Goal: Use online tool/utility: Utilize a website feature to perform a specific function

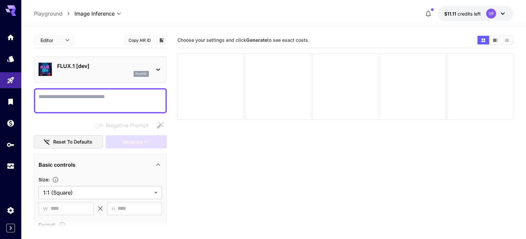
click at [50, 96] on textarea "Negative Prompt" at bounding box center [101, 101] width 124 height 16
paste textarea "**********"
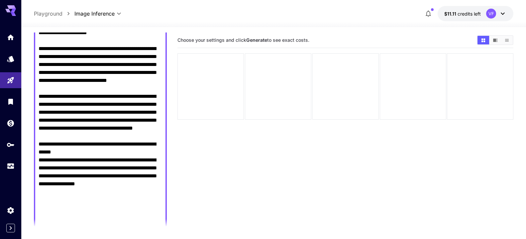
scroll to position [302, 0]
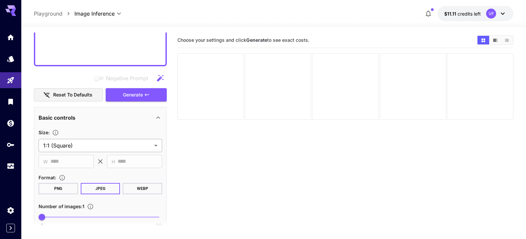
type textarea "**********"
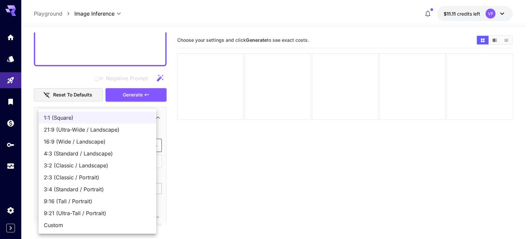
click at [150, 144] on body "**********" at bounding box center [265, 146] width 531 height 292
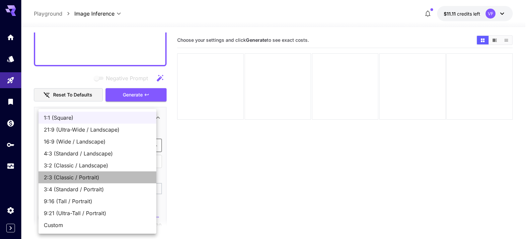
click at [124, 181] on span "2:3 (Classic / Portrait)" at bounding box center [97, 178] width 107 height 8
type input "**********"
type input "***"
type input "****"
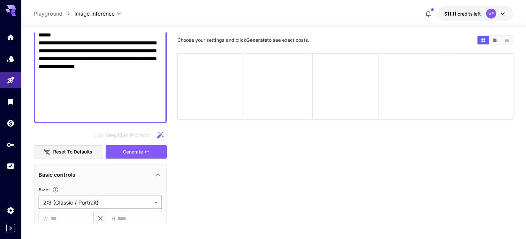
scroll to position [251, 0]
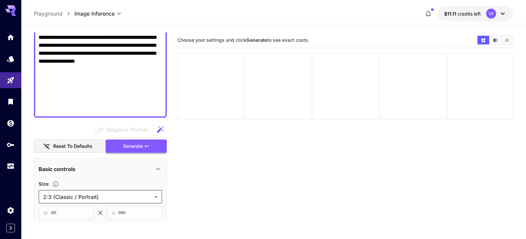
click at [134, 143] on span "Generate" at bounding box center [133, 146] width 20 height 8
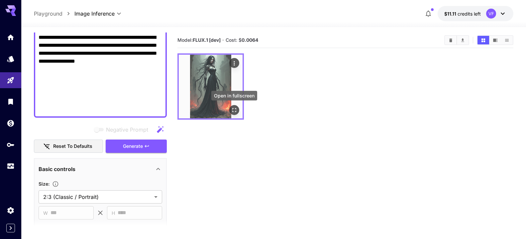
click at [237, 112] on icon "Open in fullscreen" at bounding box center [234, 110] width 7 height 7
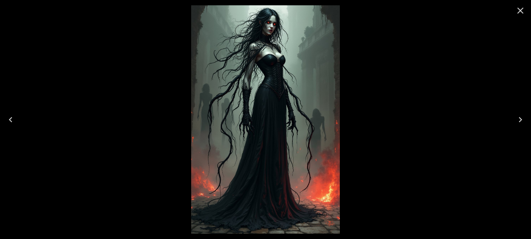
click at [519, 12] on icon "Close" at bounding box center [521, 10] width 11 height 11
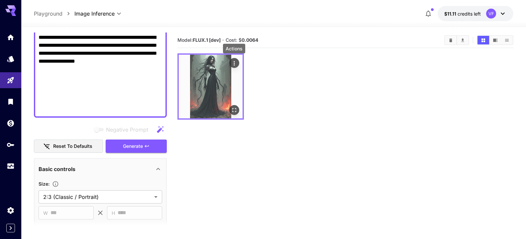
click at [233, 63] on icon "Actions" at bounding box center [234, 63] width 7 height 7
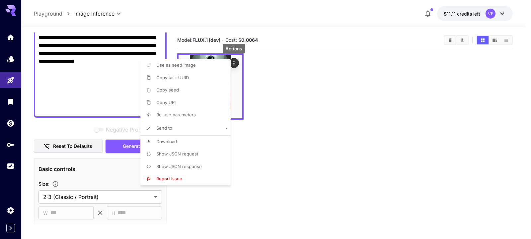
click at [178, 143] on li "Download" at bounding box center [188, 142] width 94 height 13
click at [189, 8] on div at bounding box center [265, 119] width 531 height 239
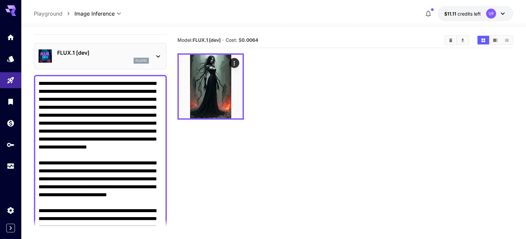
scroll to position [0, 0]
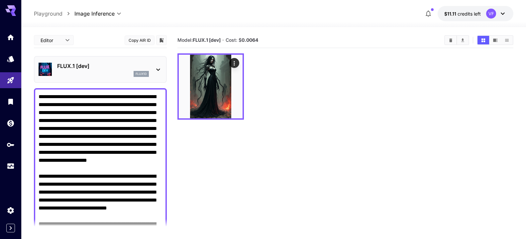
drag, startPoint x: 73, startPoint y: 104, endPoint x: 33, endPoint y: 22, distance: 90.5
click at [39, 93] on textarea "Negative Prompt" at bounding box center [98, 228] width 118 height 271
paste textarea "**********"
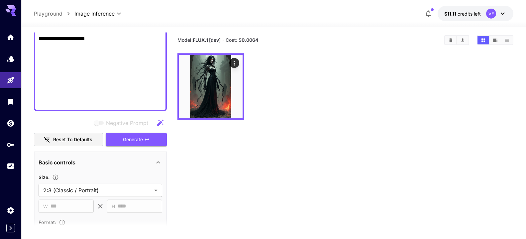
scroll to position [303, 0]
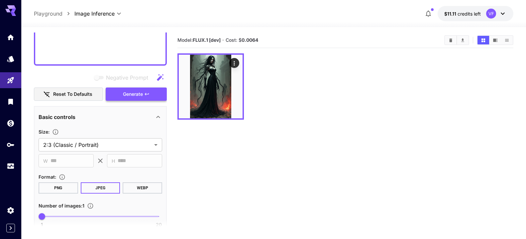
click at [132, 95] on span "Generate" at bounding box center [133, 94] width 20 height 8
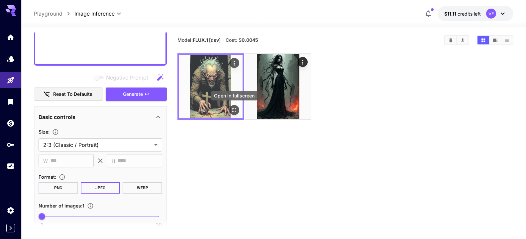
click at [232, 110] on icon "Open in fullscreen" at bounding box center [234, 110] width 7 height 7
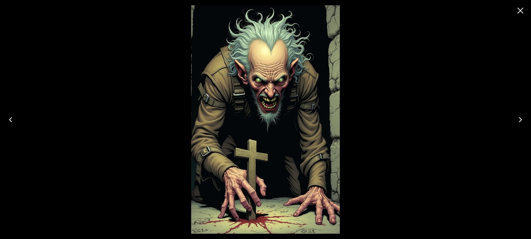
click at [519, 9] on icon "Close" at bounding box center [521, 10] width 11 height 11
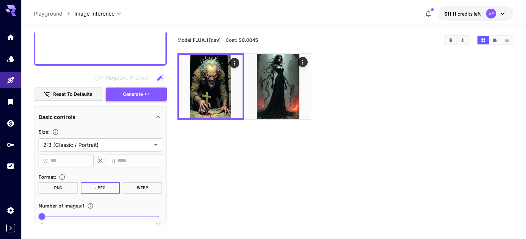
click at [117, 91] on button "Generate" at bounding box center [136, 95] width 61 height 14
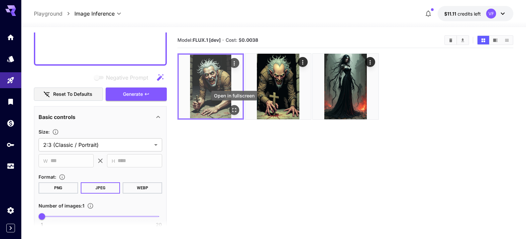
click at [233, 110] on icon "Open in fullscreen" at bounding box center [234, 110] width 7 height 7
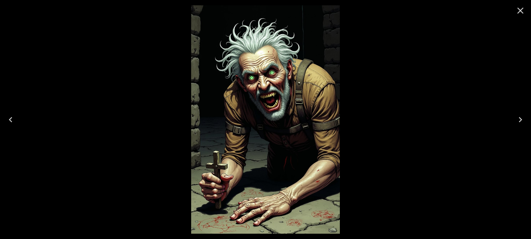
click at [517, 11] on icon "Close" at bounding box center [521, 10] width 11 height 11
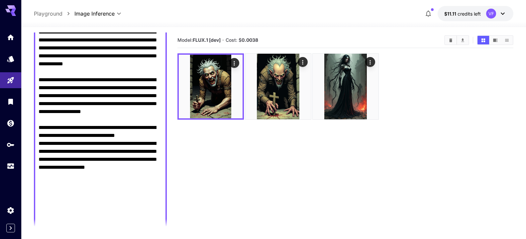
scroll to position [0, 0]
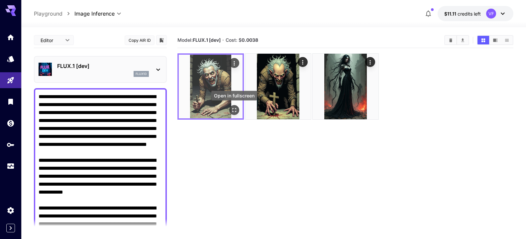
click at [233, 107] on icon "Open in fullscreen" at bounding box center [234, 110] width 7 height 7
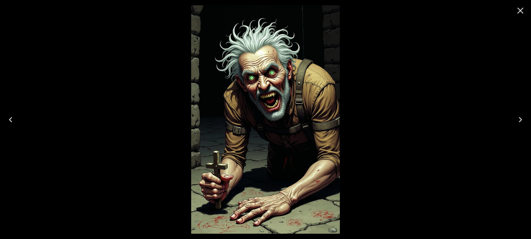
click at [518, 118] on icon "Next" at bounding box center [521, 120] width 11 height 11
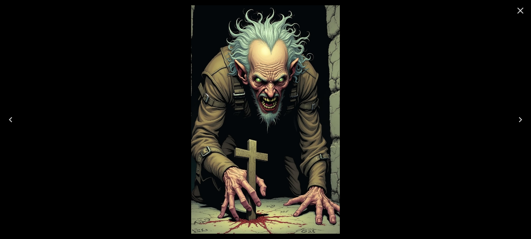
click at [526, 10] on icon "Close" at bounding box center [521, 10] width 11 height 11
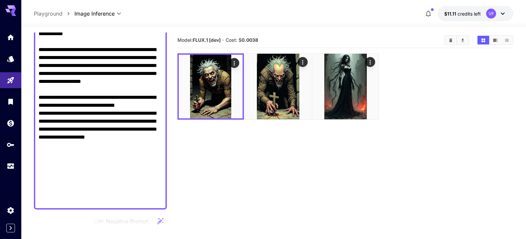
scroll to position [190, 0]
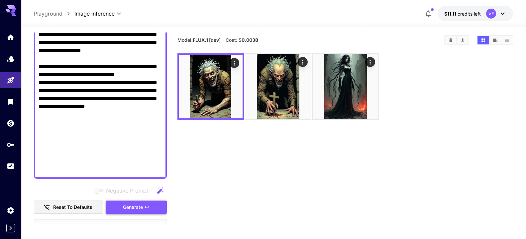
click at [139, 203] on button "Generate" at bounding box center [136, 208] width 61 height 14
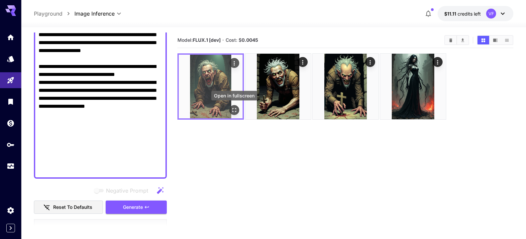
click at [237, 111] on icon "Open in fullscreen" at bounding box center [234, 110] width 7 height 7
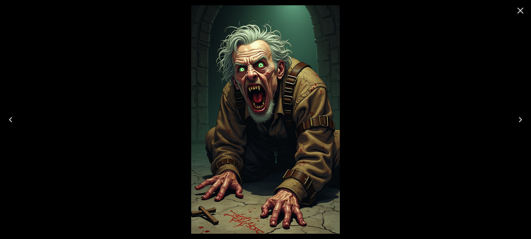
click at [517, 115] on icon "Next" at bounding box center [521, 120] width 11 height 11
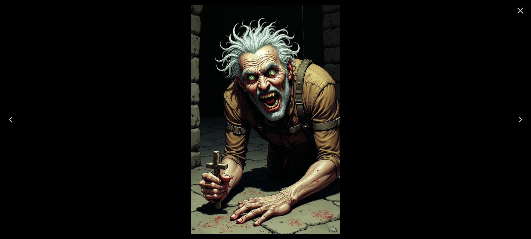
click at [517, 115] on icon "Next" at bounding box center [521, 120] width 11 height 11
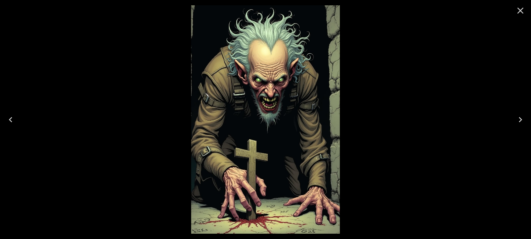
click at [518, 8] on icon "Close" at bounding box center [521, 11] width 6 height 6
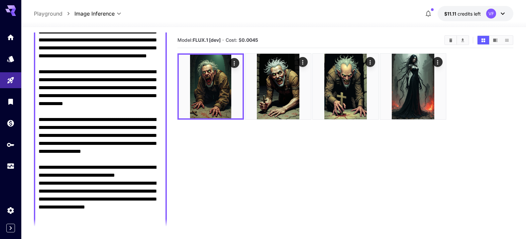
scroll to position [88, 0]
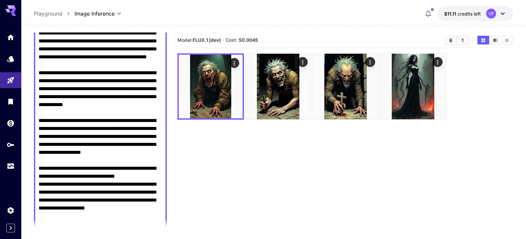
click at [86, 74] on textarea "Negative Prompt" at bounding box center [98, 140] width 118 height 271
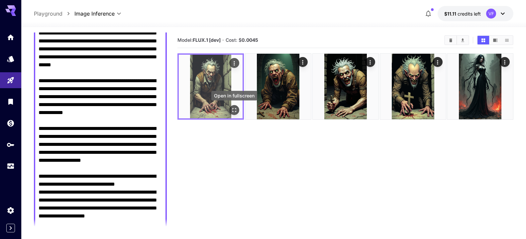
type textarea "**********"
click at [232, 111] on icon "Open in fullscreen" at bounding box center [234, 110] width 7 height 7
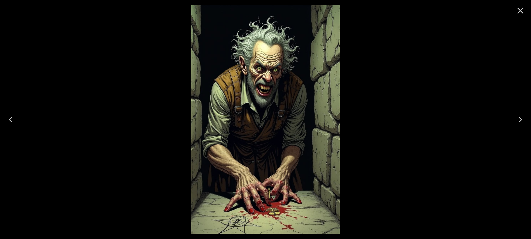
click at [524, 8] on icon "Close" at bounding box center [521, 10] width 11 height 11
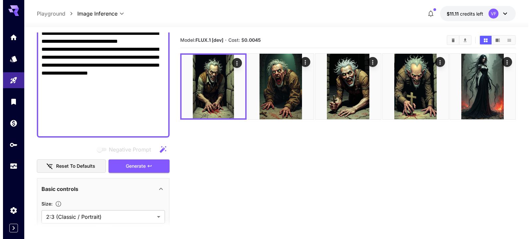
scroll to position [237, 0]
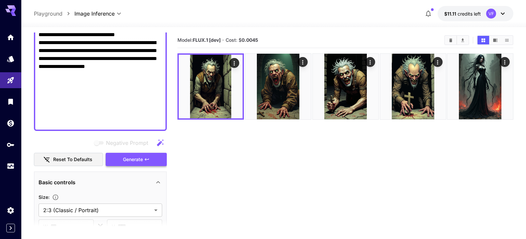
click at [133, 160] on span "Generate" at bounding box center [133, 160] width 20 height 8
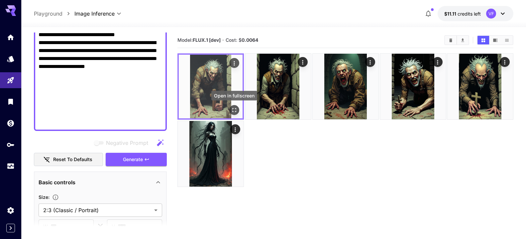
click at [233, 109] on icon "Open in fullscreen" at bounding box center [234, 110] width 4 height 4
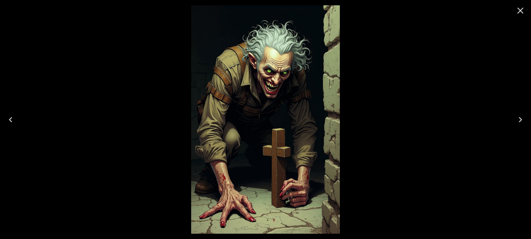
click at [517, 121] on icon "Next" at bounding box center [521, 120] width 11 height 11
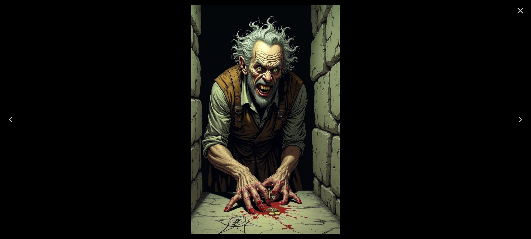
click at [525, 11] on icon "Close" at bounding box center [521, 10] width 11 height 11
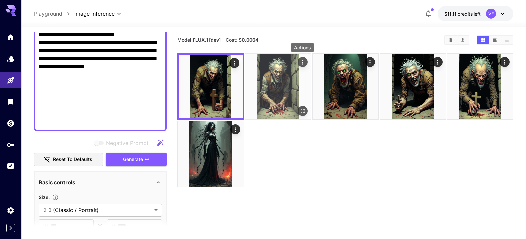
click at [301, 61] on icon "Actions" at bounding box center [302, 62] width 7 height 7
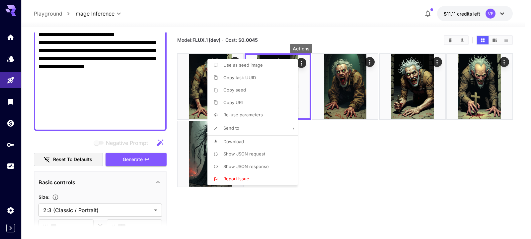
click at [228, 142] on span "Download" at bounding box center [234, 141] width 21 height 5
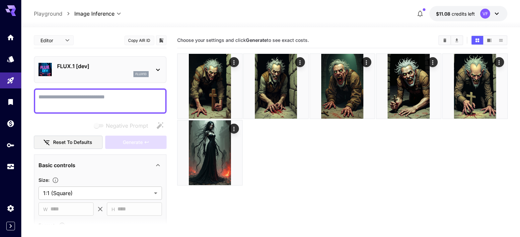
click at [59, 99] on textarea "Negative Prompt" at bounding box center [101, 101] width 124 height 16
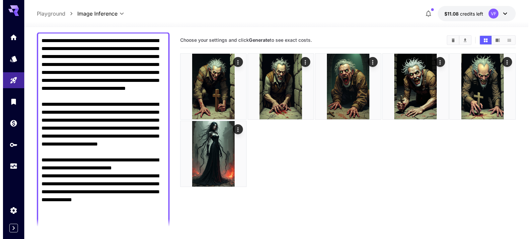
scroll to position [231, 0]
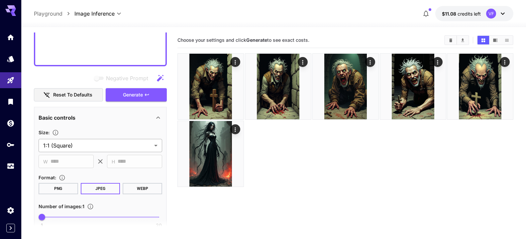
type textarea "**********"
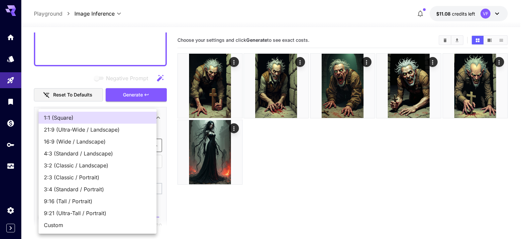
click at [146, 147] on body "**********" at bounding box center [263, 146] width 526 height 292
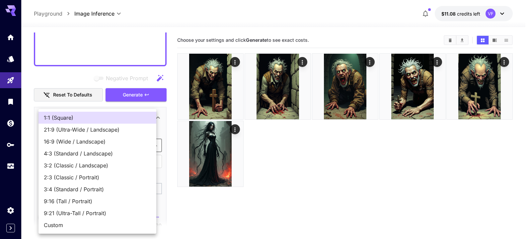
click at [117, 180] on span "2:3 (Classic / Portrait)" at bounding box center [97, 178] width 107 height 8
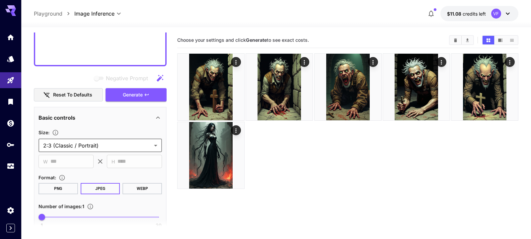
type input "**********"
type input "***"
type input "****"
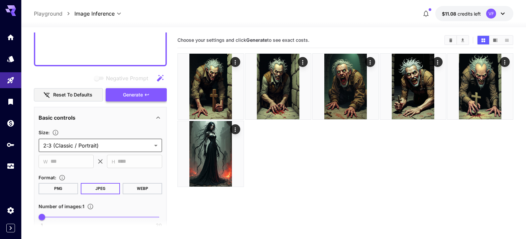
click at [135, 89] on button "Generate" at bounding box center [136, 95] width 61 height 14
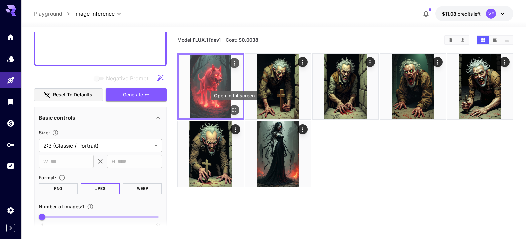
click at [234, 112] on icon "Open in fullscreen" at bounding box center [234, 110] width 7 height 7
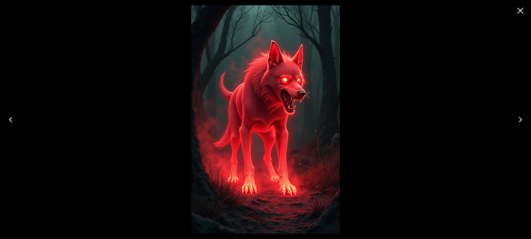
click at [518, 8] on icon "Close" at bounding box center [521, 10] width 11 height 11
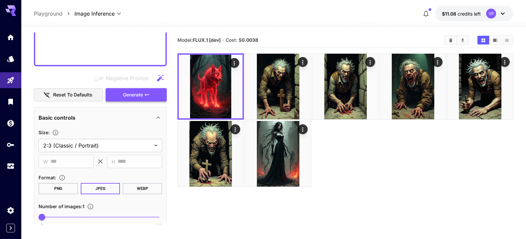
click at [149, 95] on button "Generate" at bounding box center [136, 95] width 61 height 14
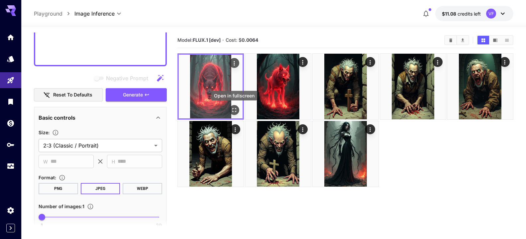
click at [231, 110] on button "Open in fullscreen" at bounding box center [234, 110] width 10 height 10
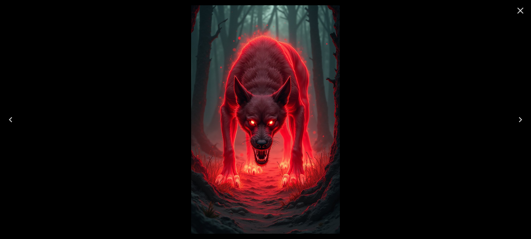
click at [519, 121] on icon "Next" at bounding box center [521, 120] width 11 height 11
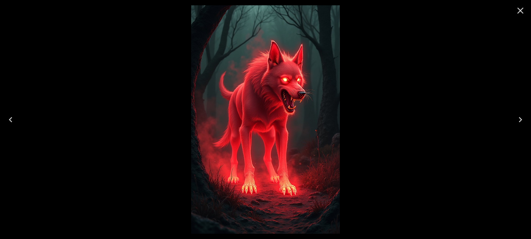
click at [515, 8] on button "Close" at bounding box center [521, 11] width 16 height 16
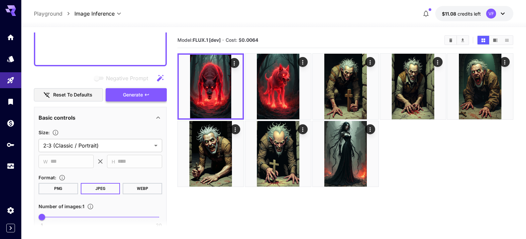
click at [131, 97] on span "Generate" at bounding box center [133, 95] width 20 height 8
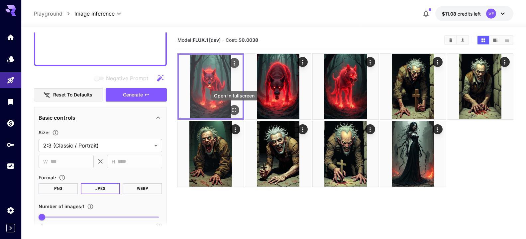
click at [233, 107] on button "Open in fullscreen" at bounding box center [234, 110] width 10 height 10
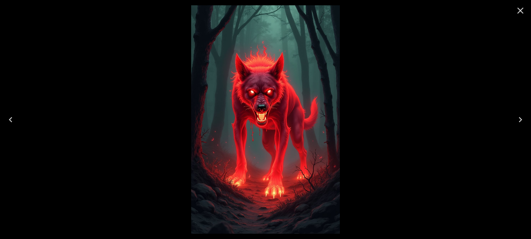
click at [517, 118] on icon "Next" at bounding box center [521, 120] width 11 height 11
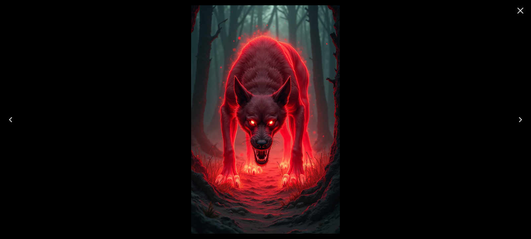
click at [517, 118] on icon "Next" at bounding box center [521, 120] width 11 height 11
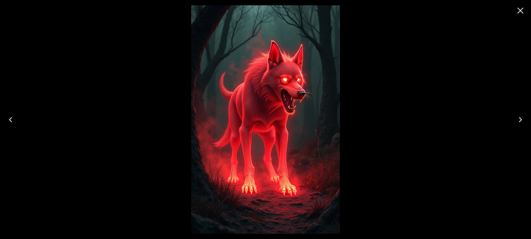
click at [20, 121] on button "Previous" at bounding box center [10, 120] width 21 height 27
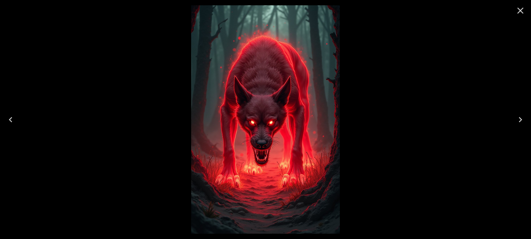
click at [20, 121] on button "Previous" at bounding box center [10, 120] width 21 height 27
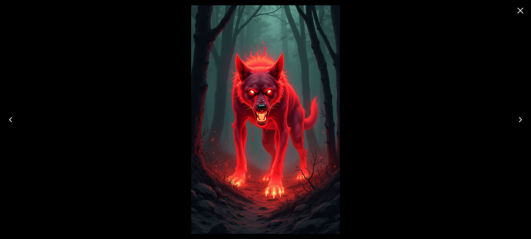
click at [520, 7] on icon "Close" at bounding box center [521, 10] width 11 height 11
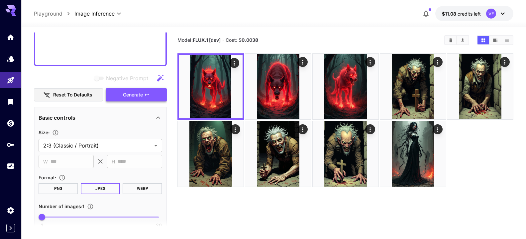
click at [126, 100] on button "Generate" at bounding box center [136, 95] width 61 height 14
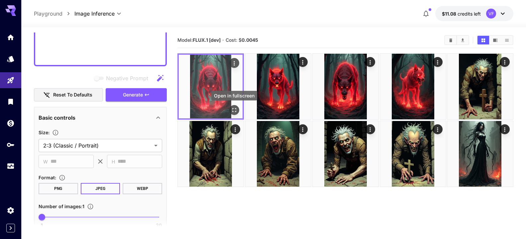
click at [235, 108] on icon "Open in fullscreen" at bounding box center [234, 110] width 7 height 7
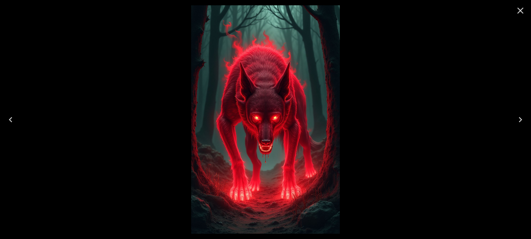
click at [520, 119] on icon "Next" at bounding box center [520, 119] width 3 height 5
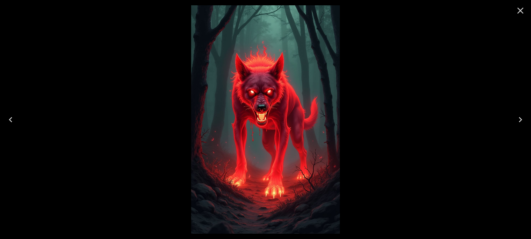
click at [520, 10] on icon "Close" at bounding box center [521, 10] width 11 height 11
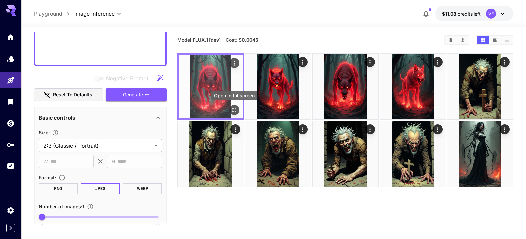
click at [232, 108] on icon "Open in fullscreen" at bounding box center [234, 110] width 7 height 7
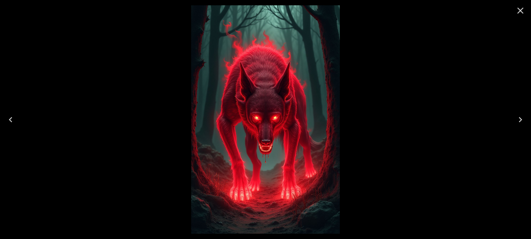
click at [517, 117] on icon "Next" at bounding box center [521, 120] width 11 height 11
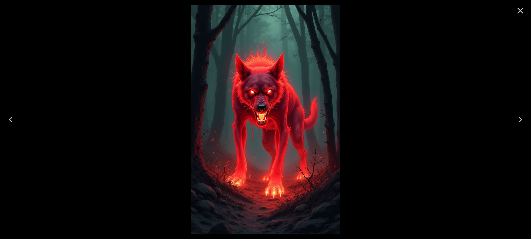
click at [517, 117] on icon "Next" at bounding box center [521, 120] width 11 height 11
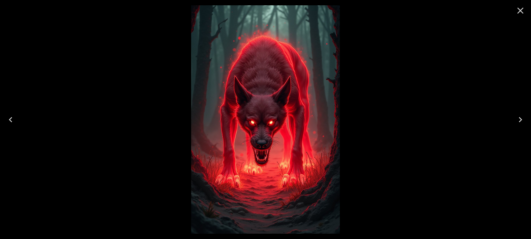
click at [517, 117] on icon "Next" at bounding box center [521, 120] width 11 height 11
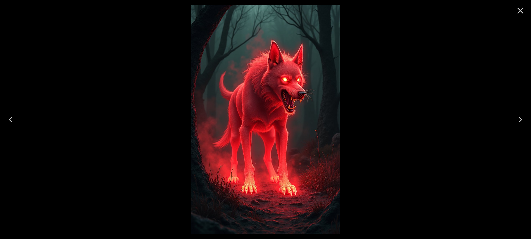
click at [520, 12] on icon "Close" at bounding box center [521, 10] width 11 height 11
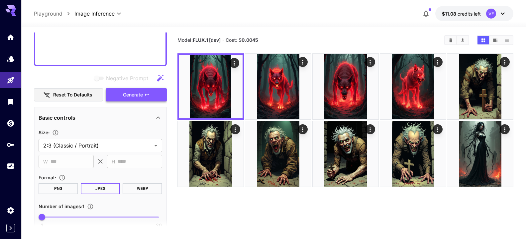
click at [128, 100] on button "Generate" at bounding box center [136, 95] width 61 height 14
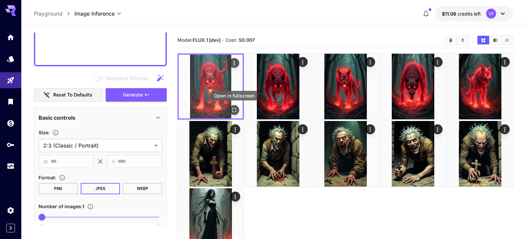
click at [232, 110] on icon "Open in fullscreen" at bounding box center [234, 110] width 7 height 7
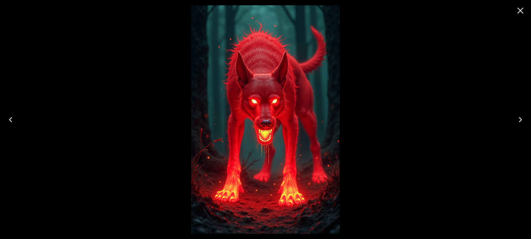
click at [518, 9] on icon "Close" at bounding box center [521, 10] width 11 height 11
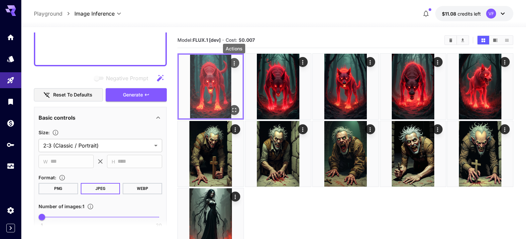
click at [233, 62] on icon "Actions" at bounding box center [234, 63] width 7 height 7
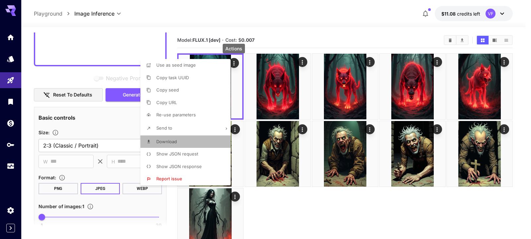
click at [169, 145] on li "Download" at bounding box center [188, 142] width 94 height 13
